Goal: Transaction & Acquisition: Purchase product/service

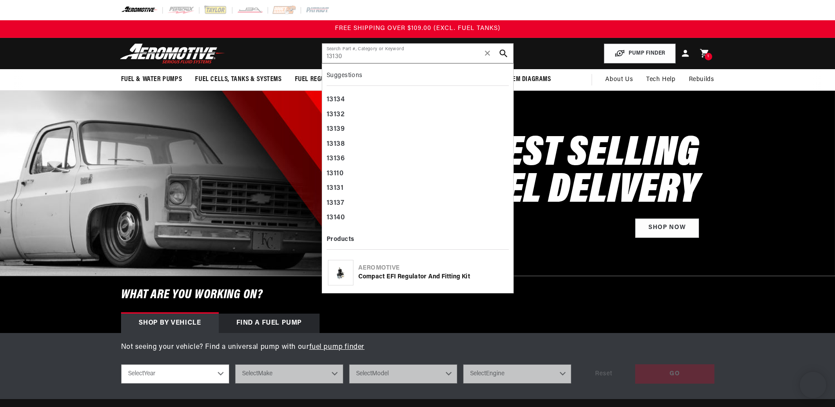
type input "13130"
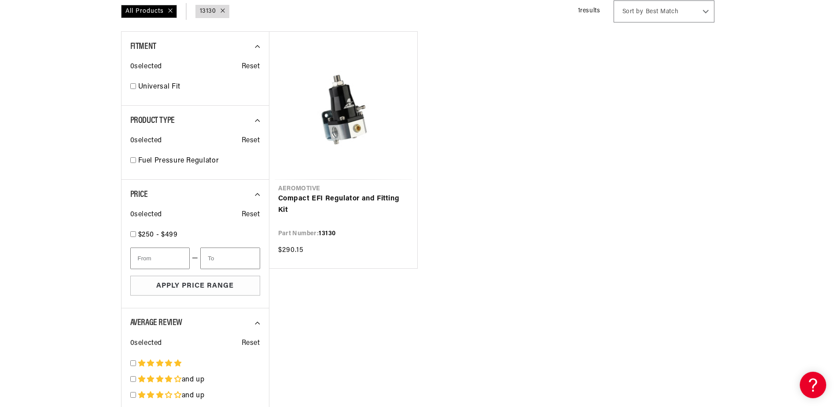
scroll to position [176, 0]
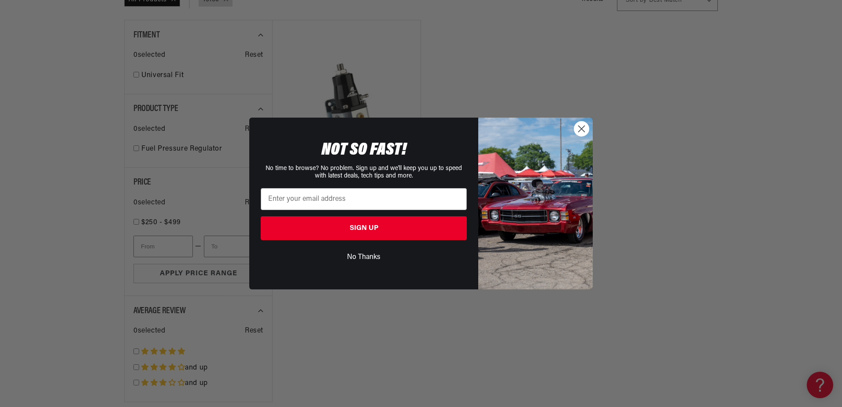
drag, startPoint x: 583, startPoint y: 124, endPoint x: 595, endPoint y: 130, distance: 13.0
click at [583, 124] on circle "Close dialog" at bounding box center [581, 129] width 15 height 15
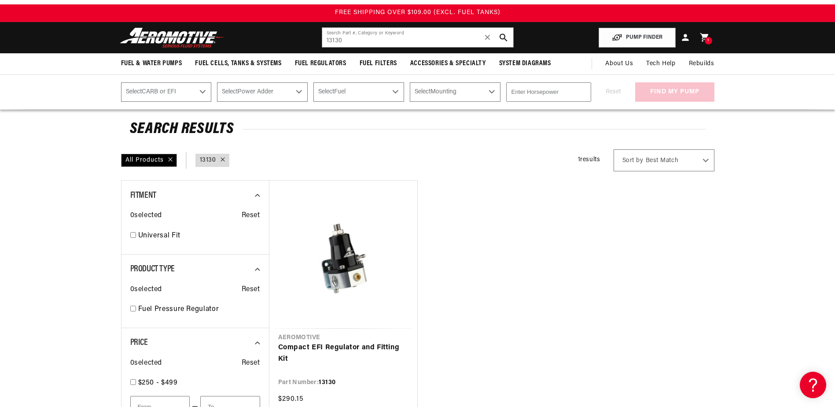
scroll to position [0, 0]
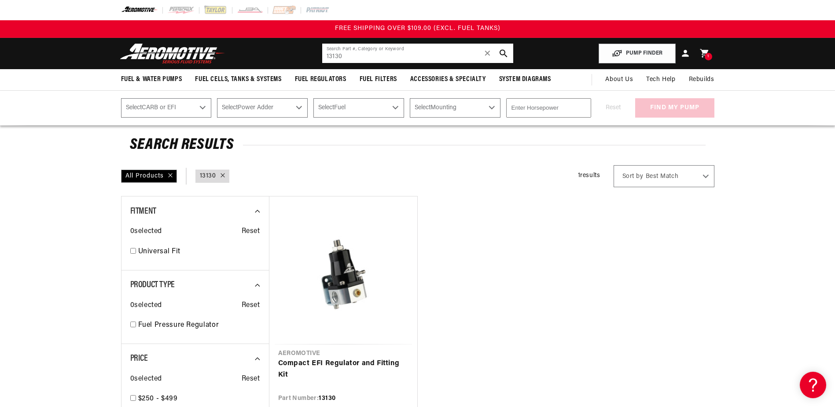
click at [350, 57] on input "13130" at bounding box center [417, 53] width 191 height 19
drag, startPoint x: 335, startPoint y: 59, endPoint x: 304, endPoint y: 62, distance: 31.0
click at [304, 62] on header "Fuel & Water Pumps Back In-Tank In-Line Fuel Pumps" at bounding box center [417, 53] width 637 height 31
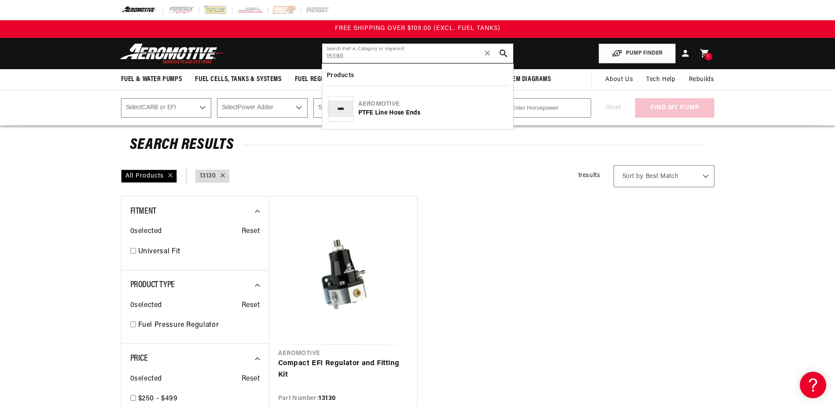
type input "15360"
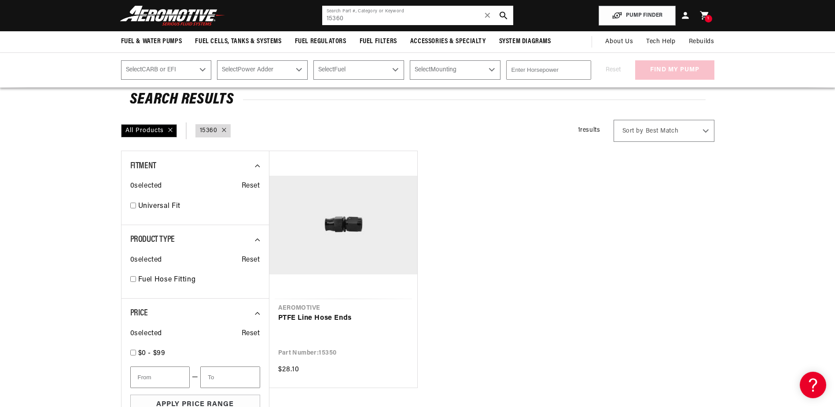
scroll to position [44, 0]
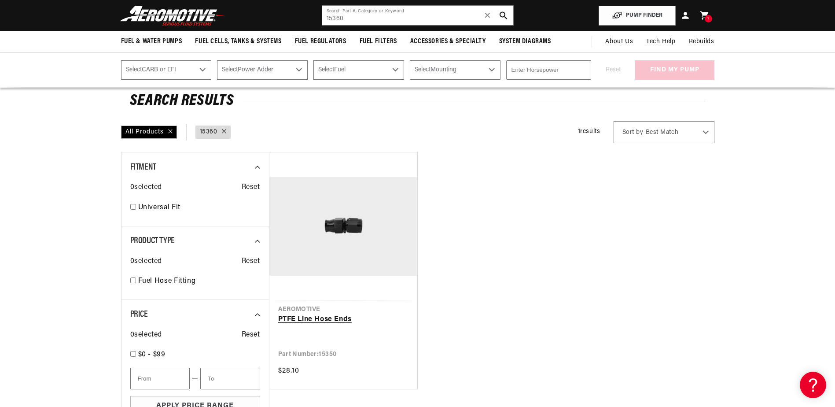
click at [348, 314] on link "PTFE Line Hose Ends" at bounding box center [343, 319] width 130 height 11
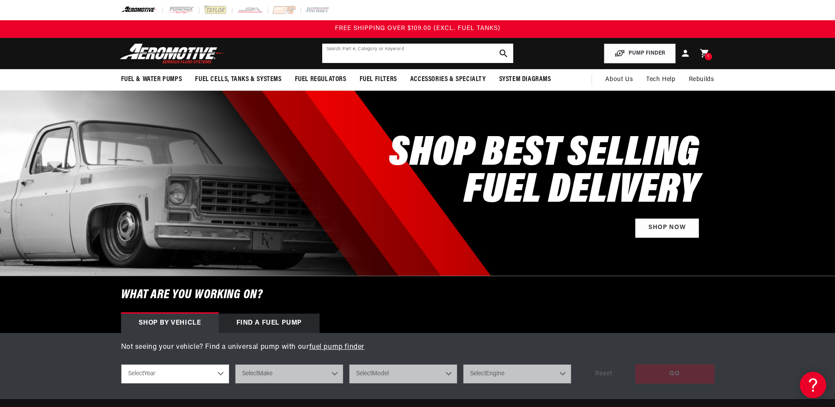
click at [392, 55] on input "text" at bounding box center [417, 53] width 191 height 19
paste input "12347"
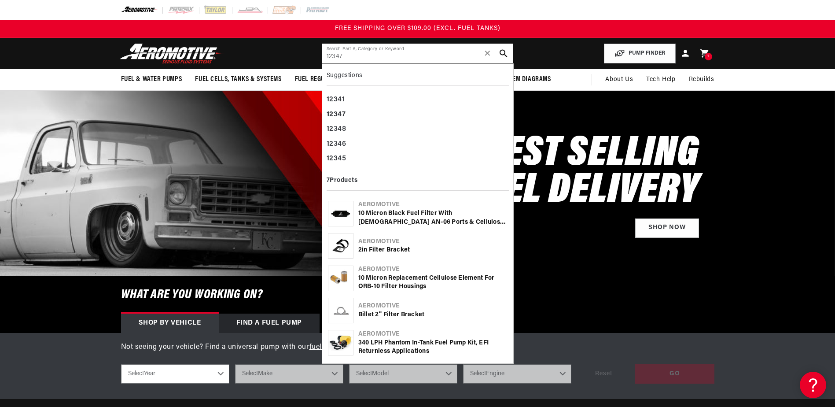
type input "12347"
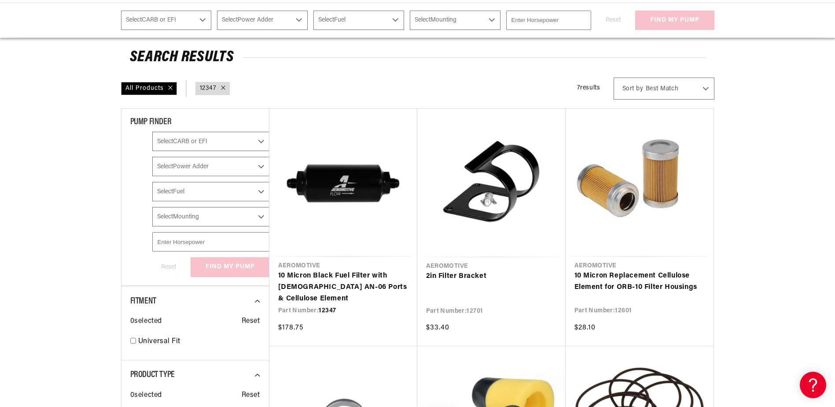
scroll to position [88, 0]
click at [328, 270] on link "10 Micron Black Fuel Filter with [DEMOGRAPHIC_DATA] AN-06 Ports & Cellulose Ele…" at bounding box center [343, 287] width 130 height 34
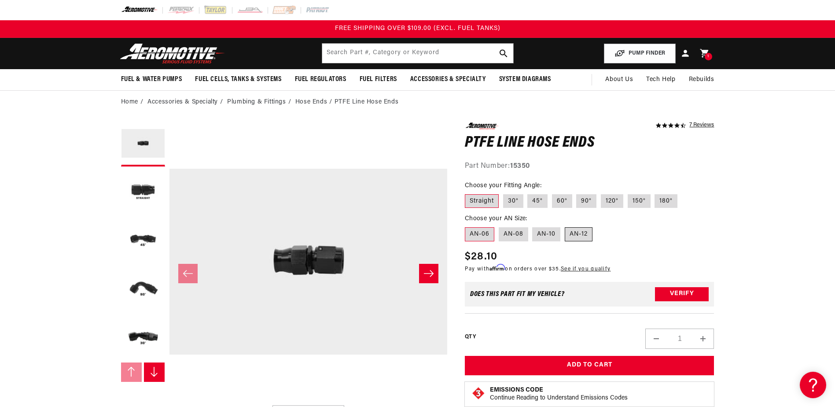
click at [589, 232] on label "AN-12" at bounding box center [579, 234] width 28 height 14
click at [565, 226] on input "AN-12" at bounding box center [565, 225] width 0 height 0
radio input "true"
click at [534, 200] on label "45°" at bounding box center [537, 201] width 20 height 14
click at [528, 193] on input "45°" at bounding box center [528, 192] width 0 height 0
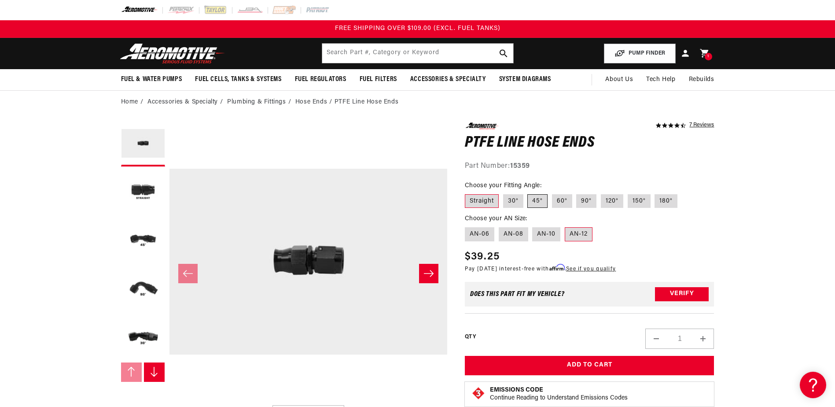
radio input "true"
click at [584, 233] on label "AN-12" at bounding box center [579, 234] width 28 height 14
click at [565, 226] on input "AN-12" at bounding box center [565, 225] width 0 height 0
click at [585, 200] on label "90°" at bounding box center [586, 201] width 20 height 14
click at [577, 193] on input "90°" at bounding box center [577, 192] width 0 height 0
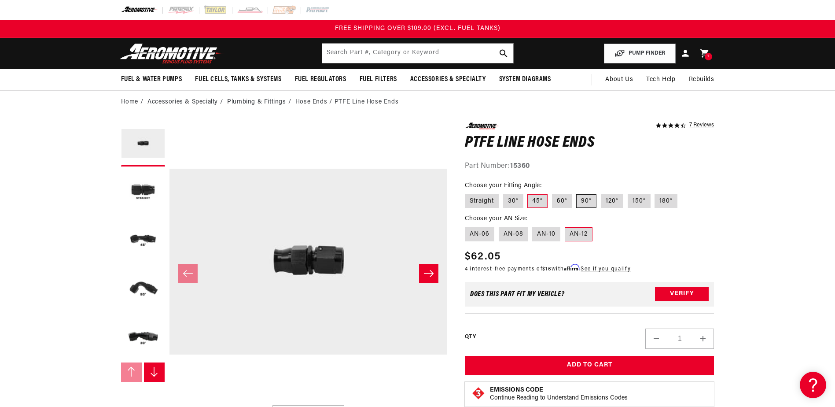
radio input "true"
